Goal: Check status: Check status

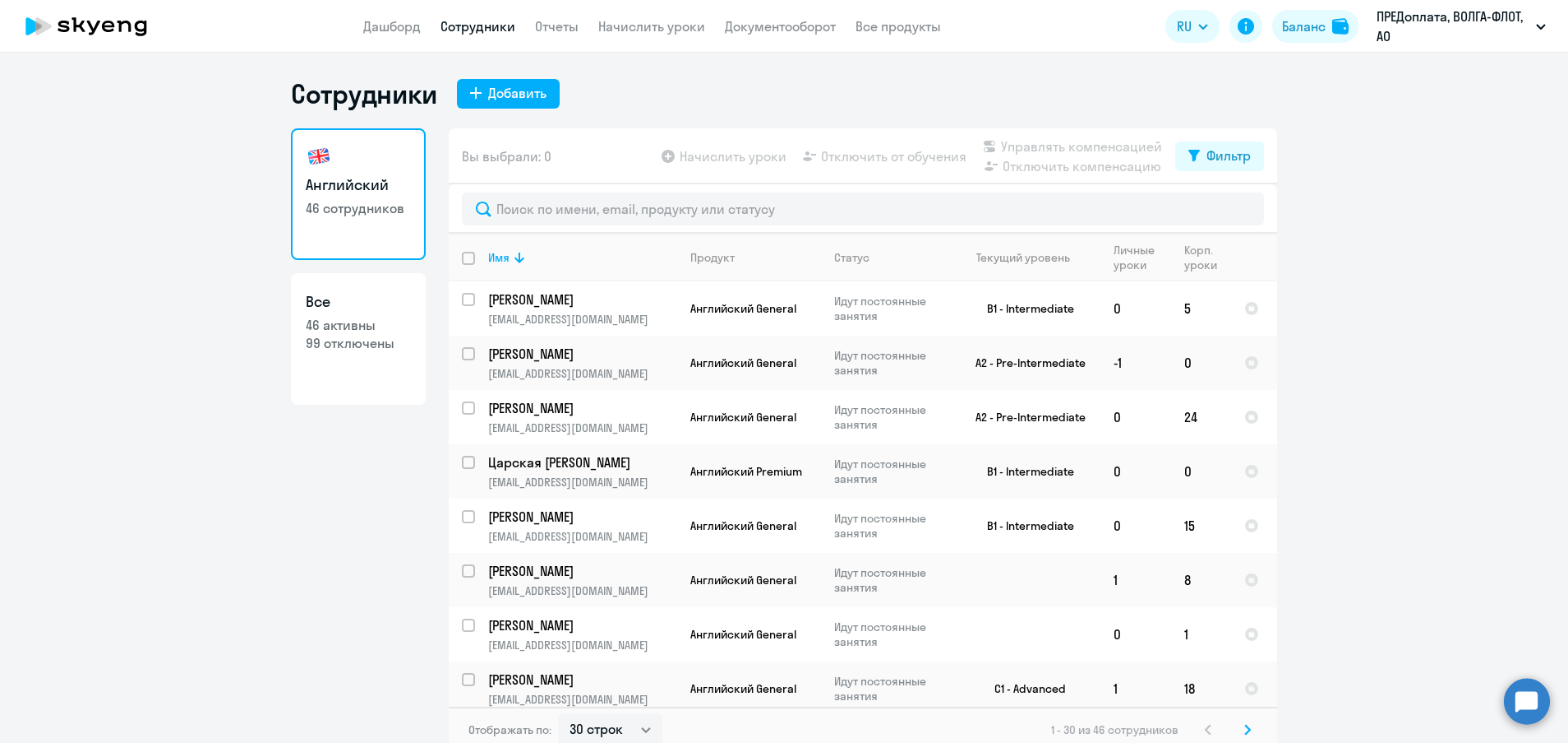
select select "30"
click at [373, 19] on link "Дашборд" at bounding box center [392, 26] width 58 height 17
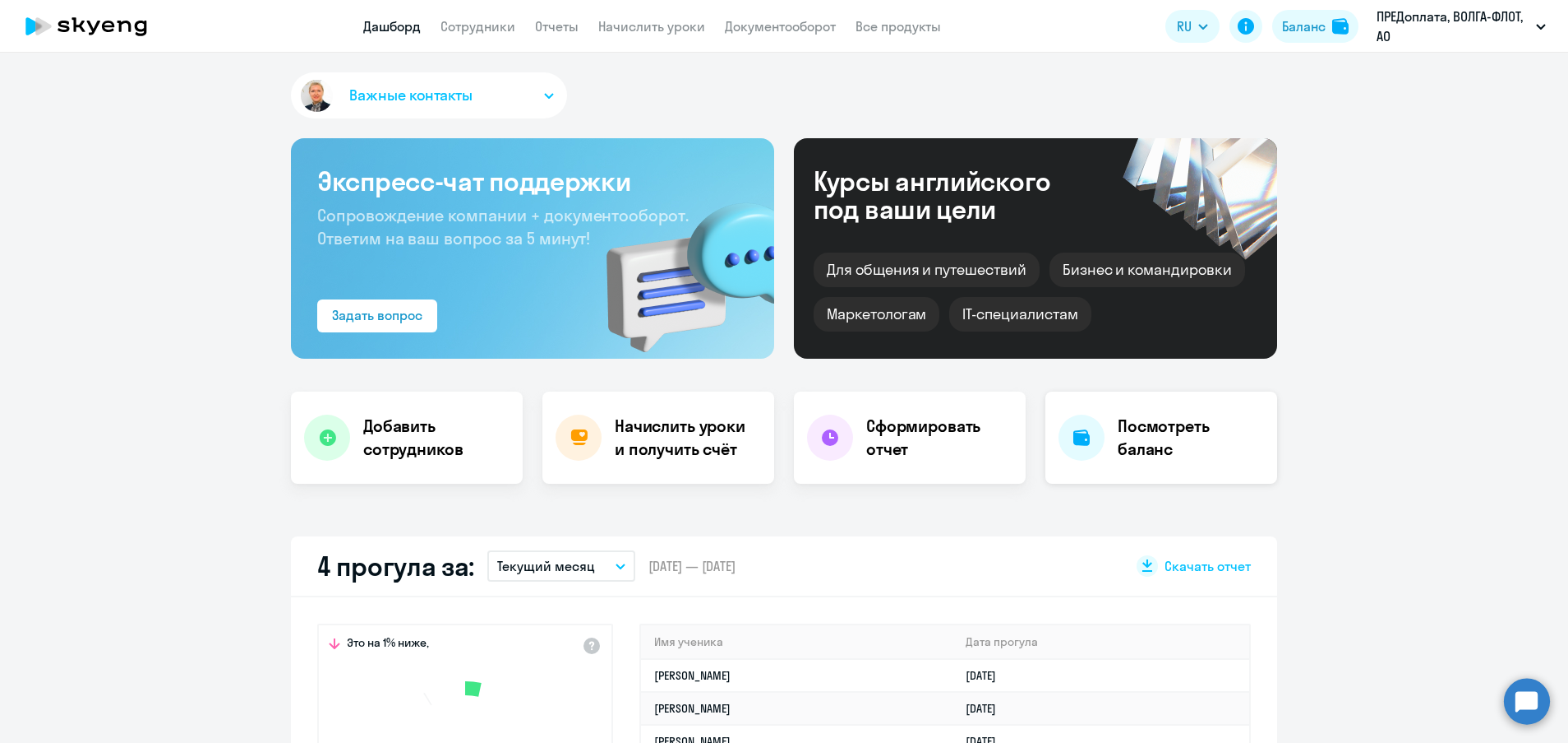
click at [1136, 475] on div "Посмотреть баланс" at bounding box center [1161, 438] width 232 height 93
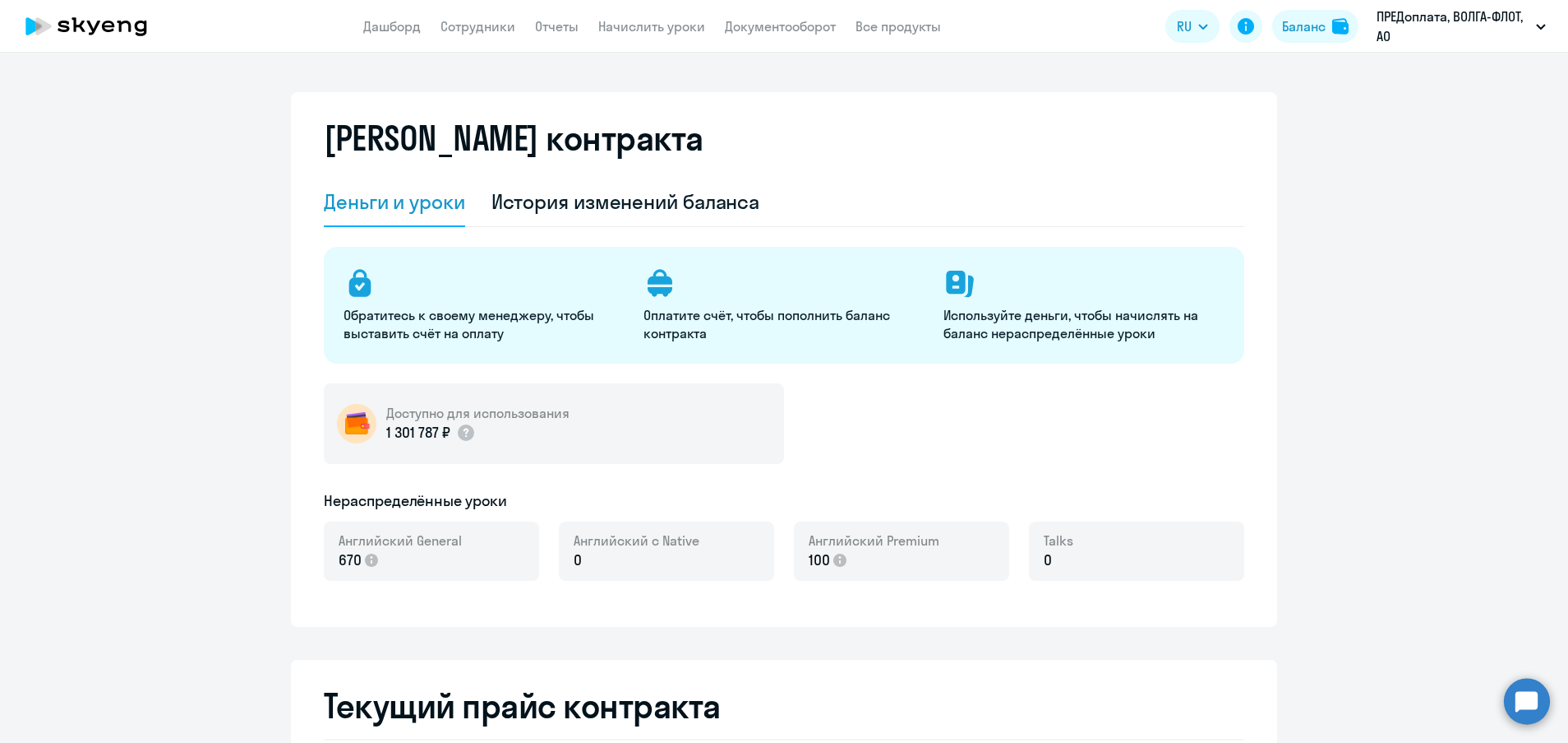
select select "english_adult_not_native_speaker"
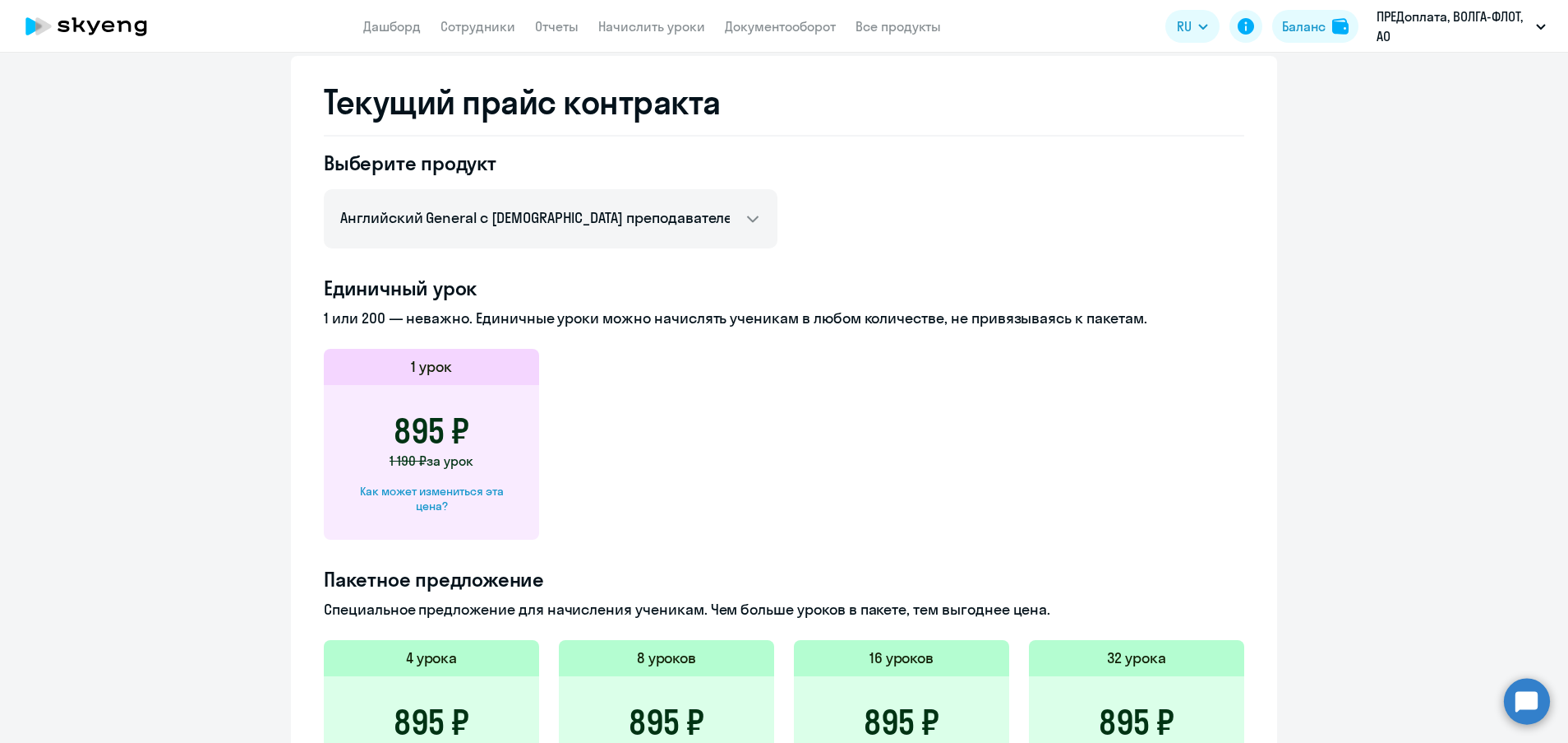
scroll to position [740, 0]
